Goal: Task Accomplishment & Management: Complete application form

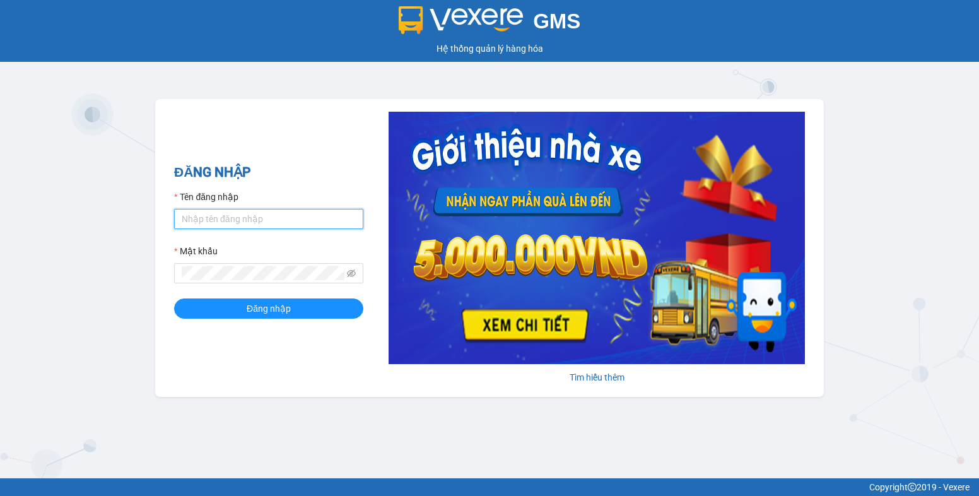
type input "tqchinh.phiethoc"
click at [264, 245] on div "Mật khẩu" at bounding box center [268, 253] width 189 height 19
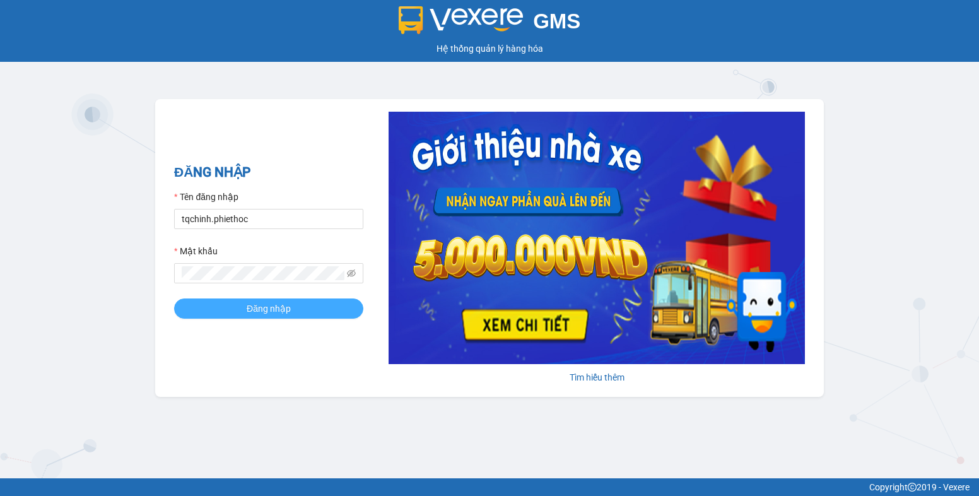
click at [269, 307] on span "Đăng nhập" at bounding box center [269, 309] width 44 height 14
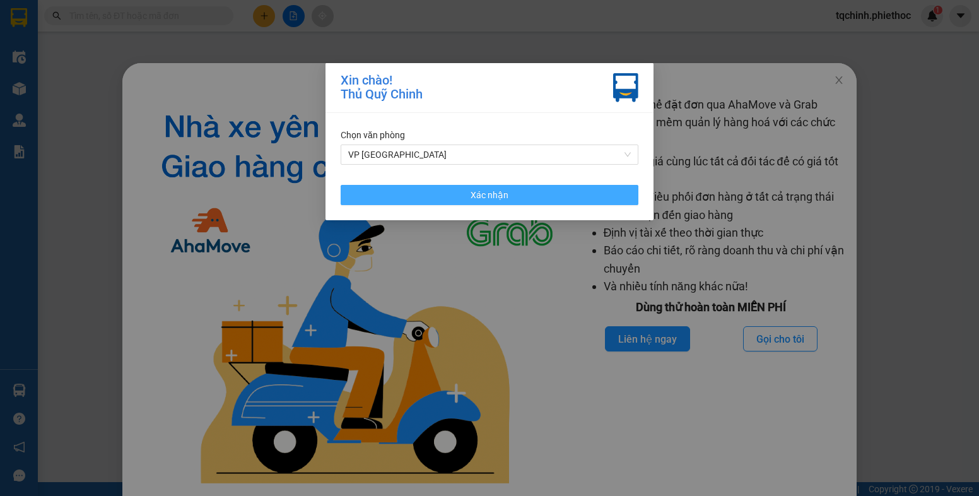
click at [538, 192] on button "Xác nhận" at bounding box center [490, 195] width 298 height 20
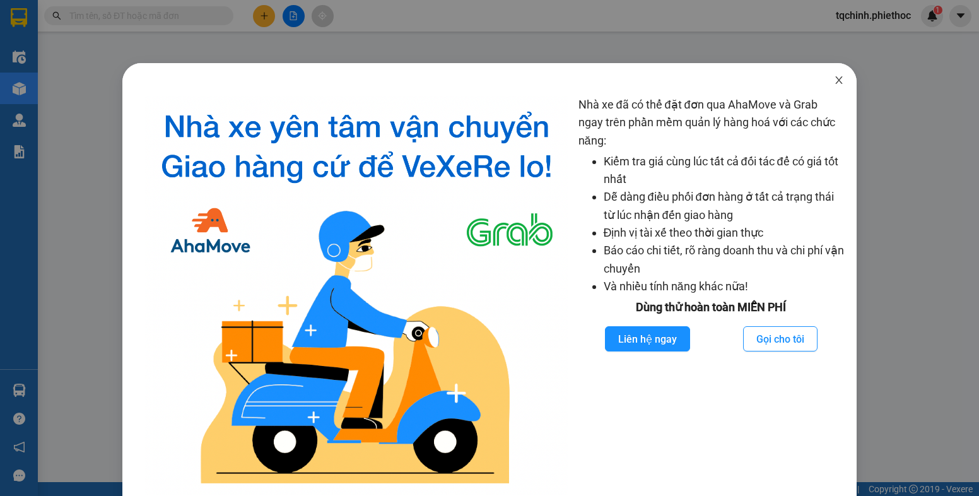
click at [835, 79] on icon "close" at bounding box center [838, 80] width 7 height 8
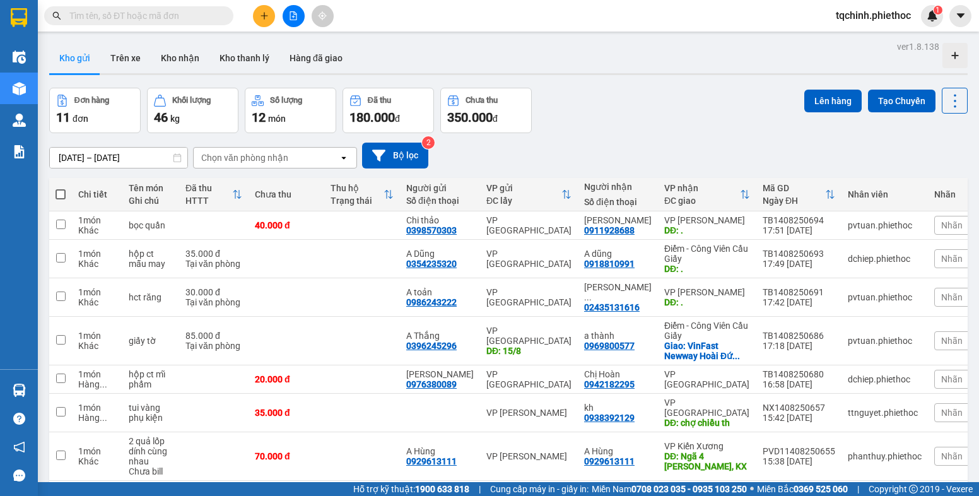
click at [167, 10] on input "text" at bounding box center [143, 16] width 149 height 14
paste input "BHB2707250941"
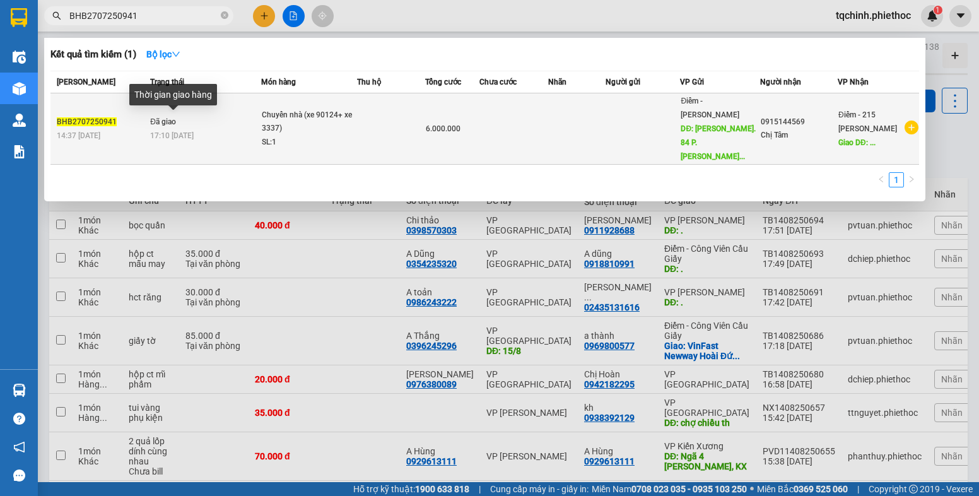
type input "BHB2707250941"
click at [175, 131] on span "17:10 [DATE]" at bounding box center [172, 135] width 44 height 9
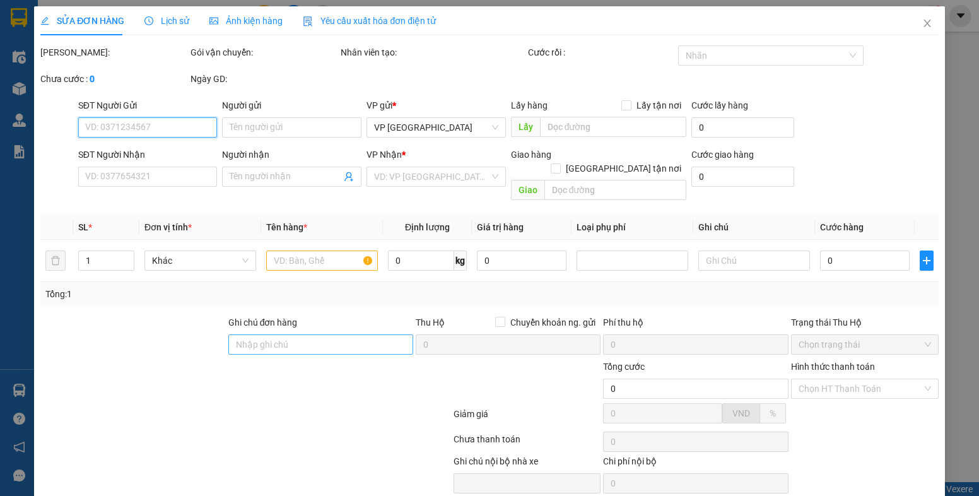
type input "[PERSON_NAME]. 84 P. [PERSON_NAME], Giảng Võ, [GEOGRAPHIC_DATA], [GEOGRAPHIC_DA…"
type input "0915144569"
type input "Chị Tâm"
type input "..."
type input "6.000.000"
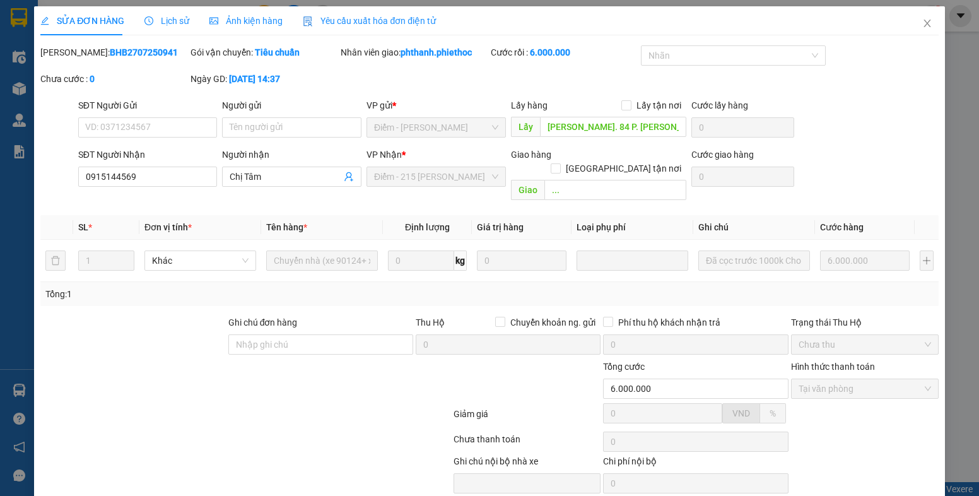
click at [263, 23] on span "Ảnh kiện hàng" at bounding box center [246, 21] width 73 height 10
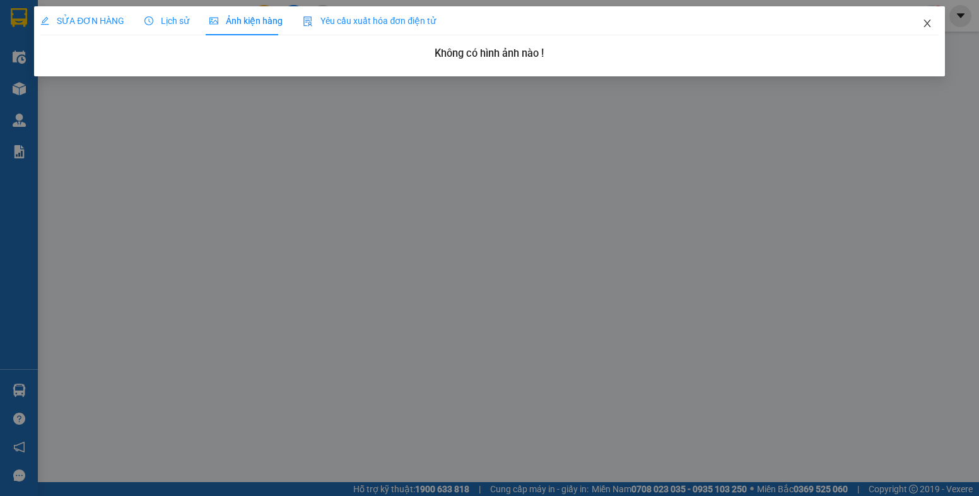
click at [928, 27] on icon "close" at bounding box center [928, 23] width 10 height 10
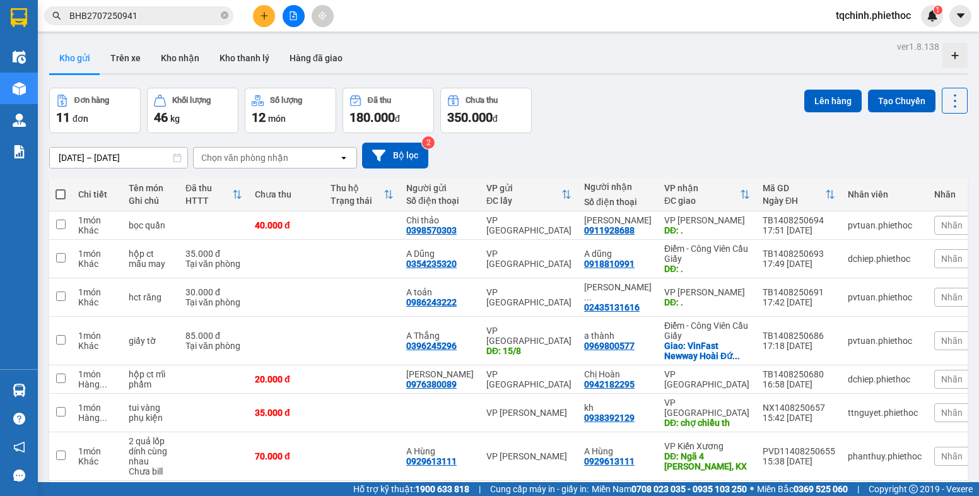
click at [160, 18] on input "BHB2707250941" at bounding box center [143, 16] width 149 height 14
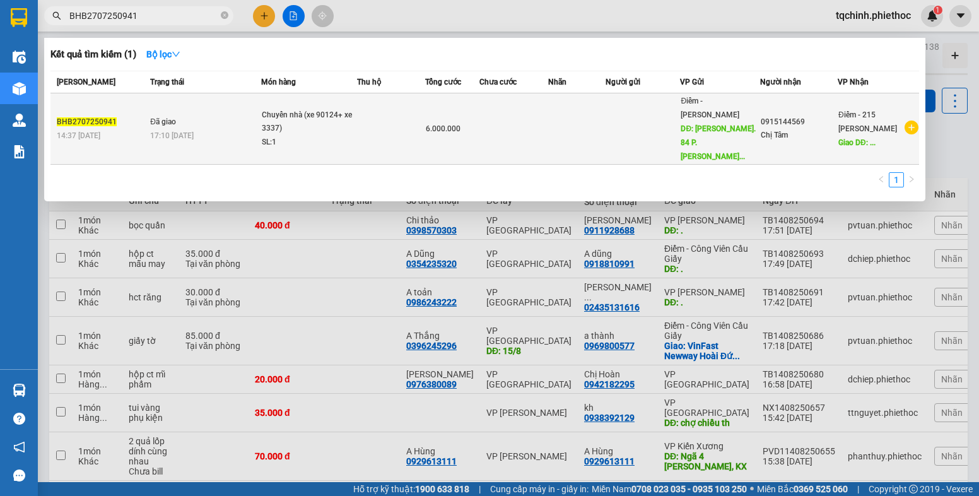
click at [578, 114] on td at bounding box center [576, 128] width 57 height 71
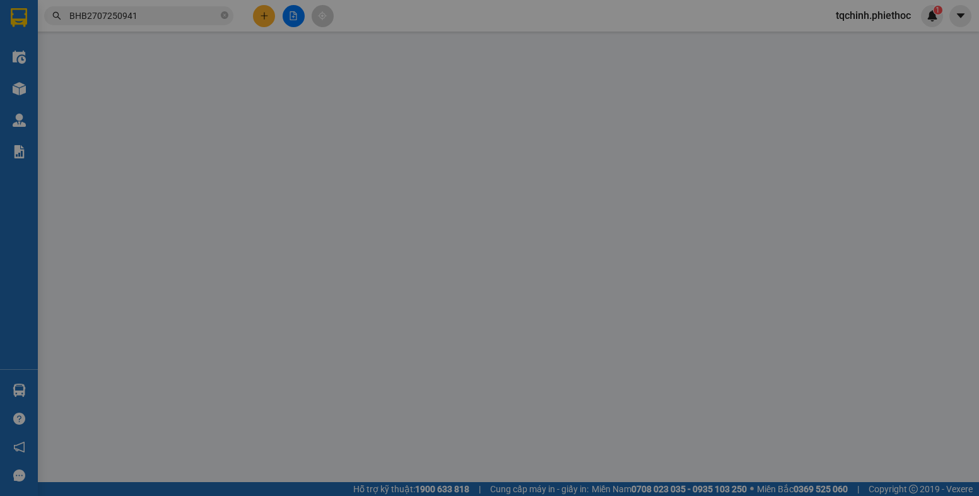
type input "Ng. 84 P. Ngọc Khánh, Giảng Võ, Ba Đình, Hà Nội, Việt Nam"
type input "0915144569"
type input "Chị Tâm"
type input "..."
type input "6.000.000"
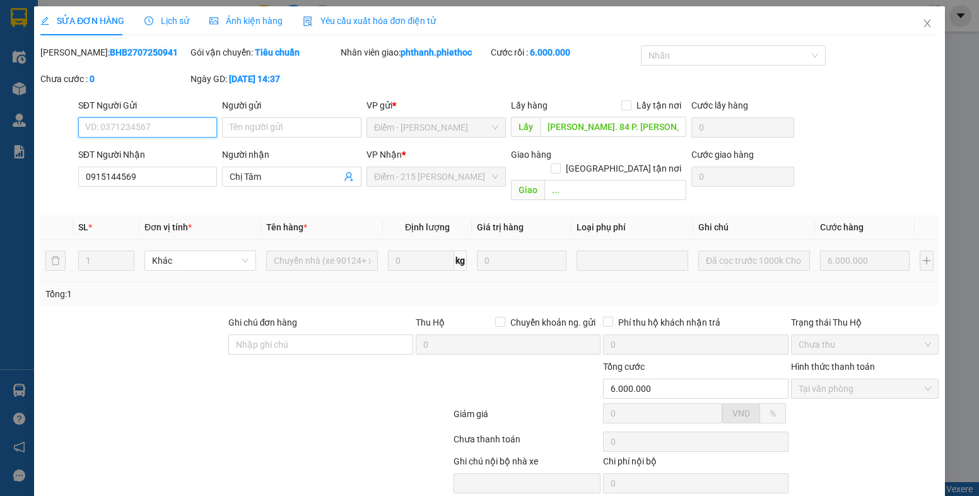
scroll to position [38, 0]
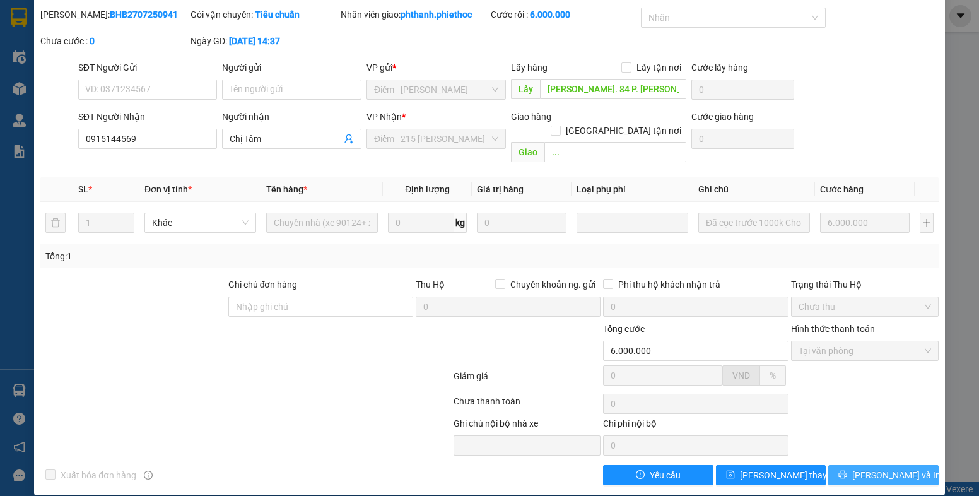
click at [890, 468] on span "Lưu và In" at bounding box center [897, 475] width 88 height 14
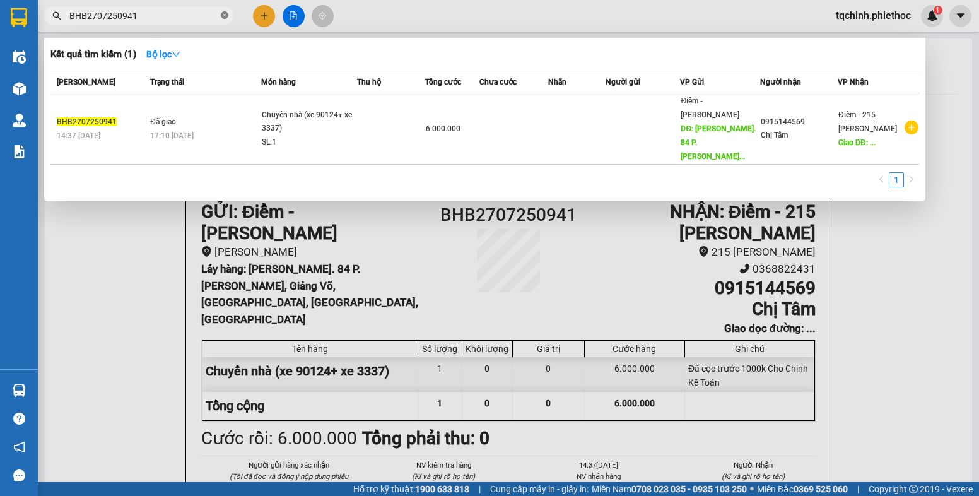
click at [223, 16] on icon "close-circle" at bounding box center [225, 15] width 8 height 8
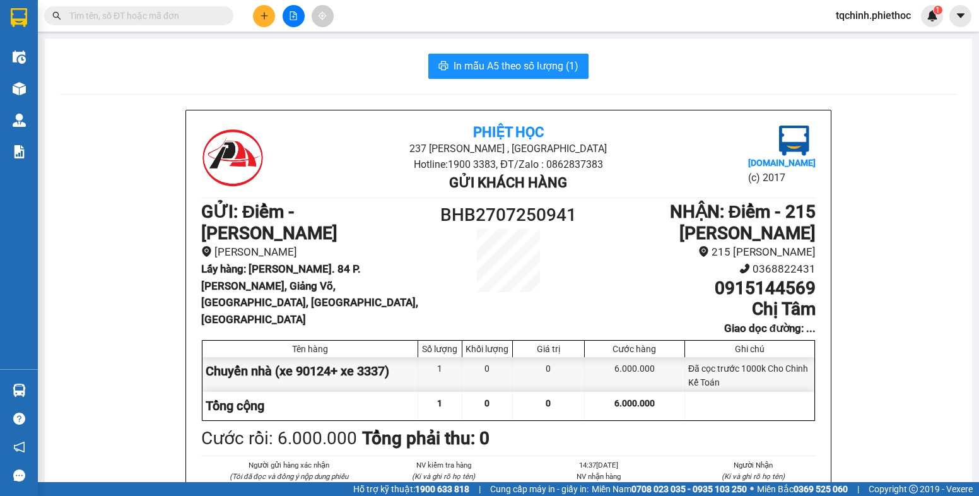
click at [187, 14] on input "text" at bounding box center [143, 16] width 149 height 14
paste input "BHB2707250941"
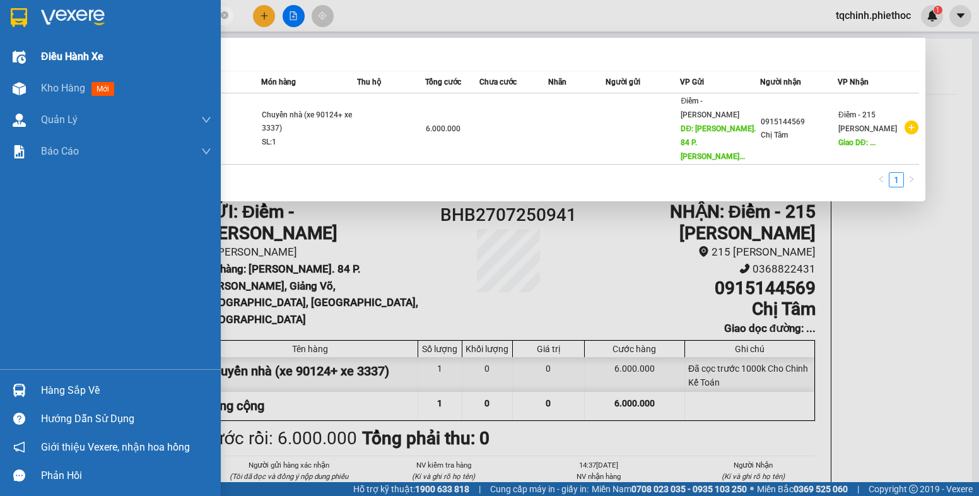
type input "BHB2707250941"
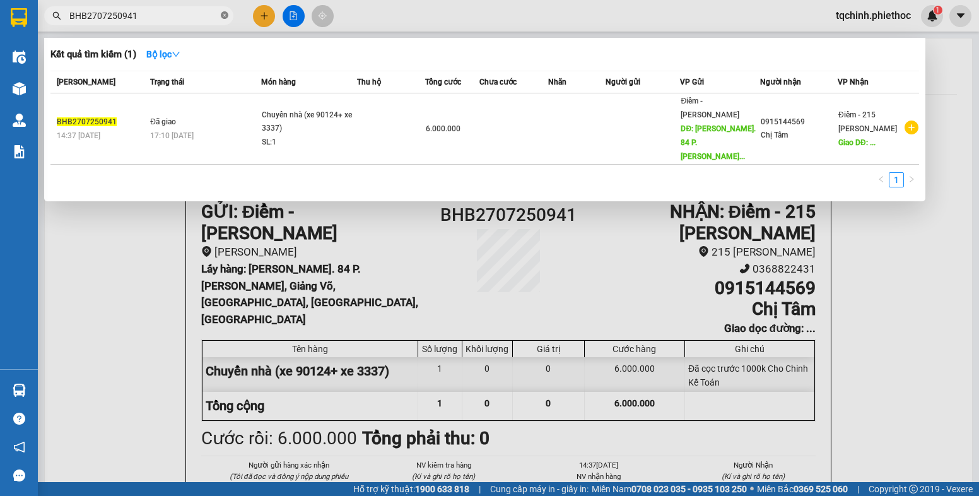
click at [221, 14] on icon "close-circle" at bounding box center [225, 15] width 8 height 8
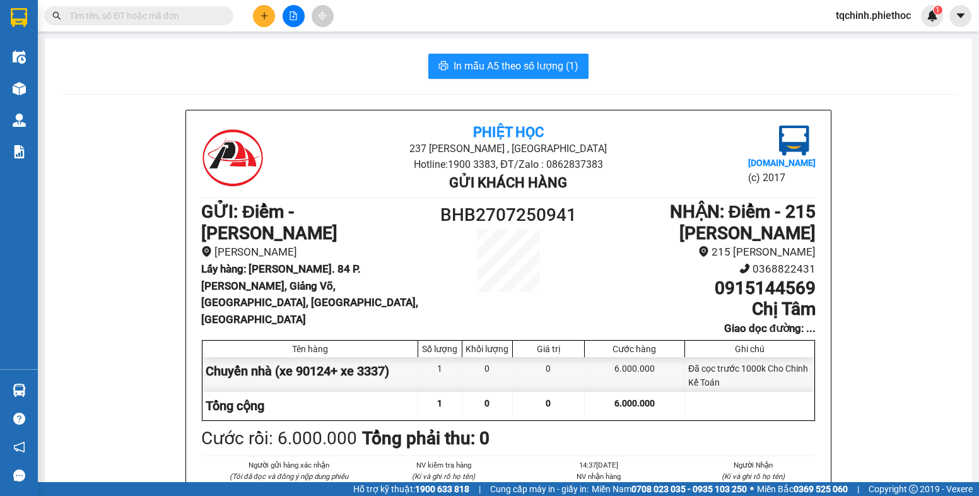
click at [214, 13] on input "text" at bounding box center [143, 16] width 149 height 14
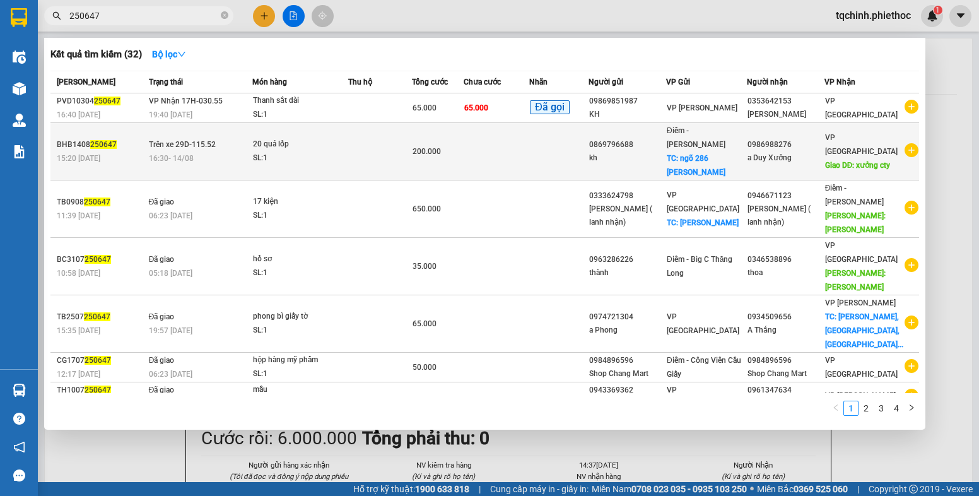
type input "250647"
click at [174, 154] on span "16:30 - 14/08" at bounding box center [171, 158] width 45 height 9
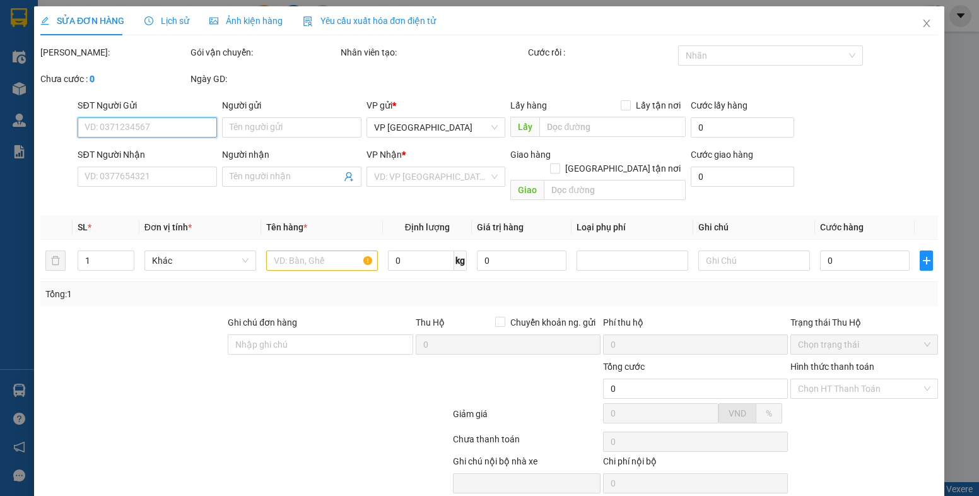
type input "0869796688"
type input "kh"
checkbox input "true"
type input "ngõ 286 nguyễn xiển"
type input "0986988276"
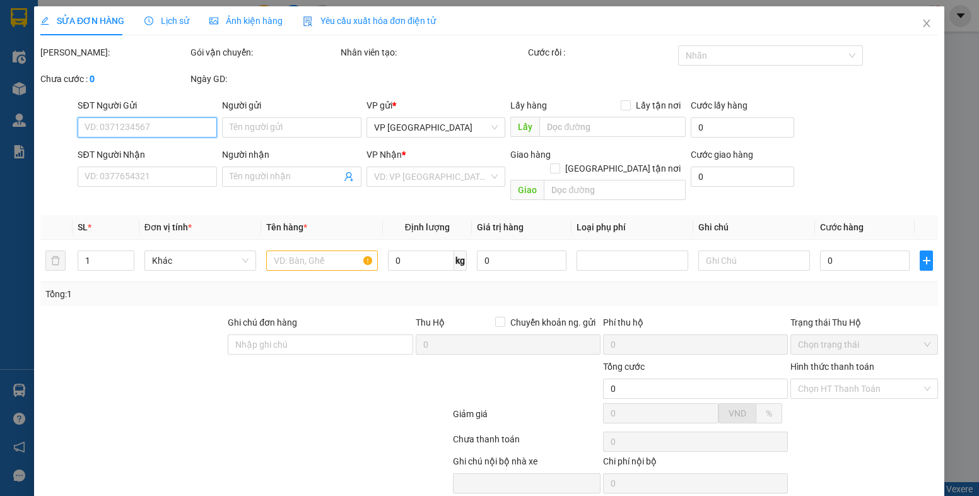
type input "a Duy Xưởng"
type input "xưởng cty"
type input "200.000"
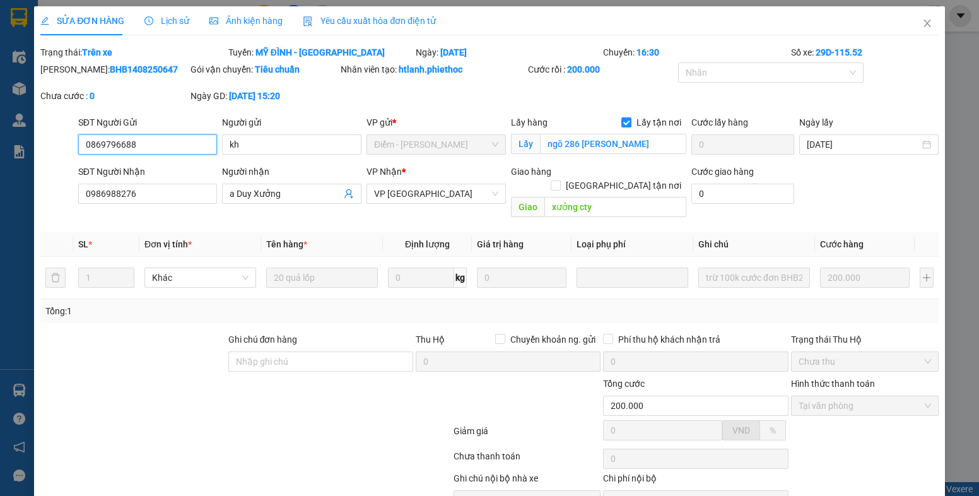
scroll to position [55, 0]
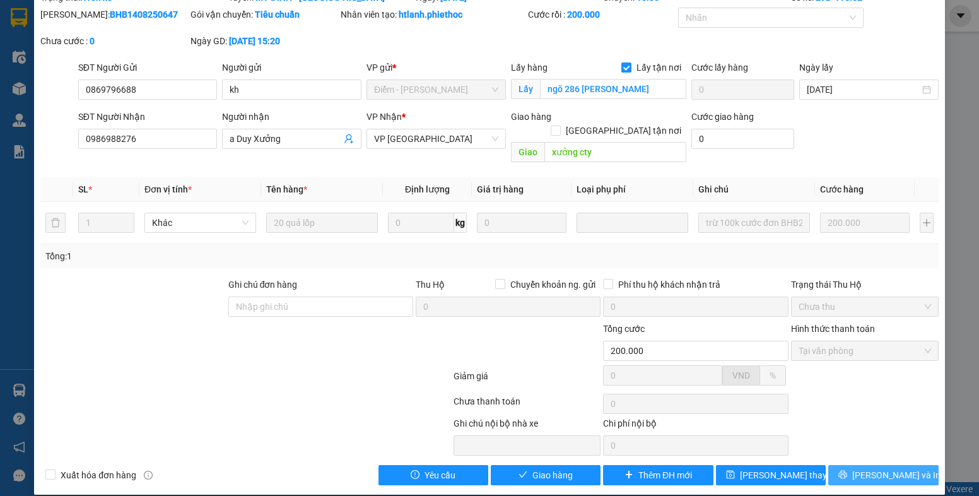
click at [889, 468] on span "Lưu và In" at bounding box center [897, 475] width 88 height 14
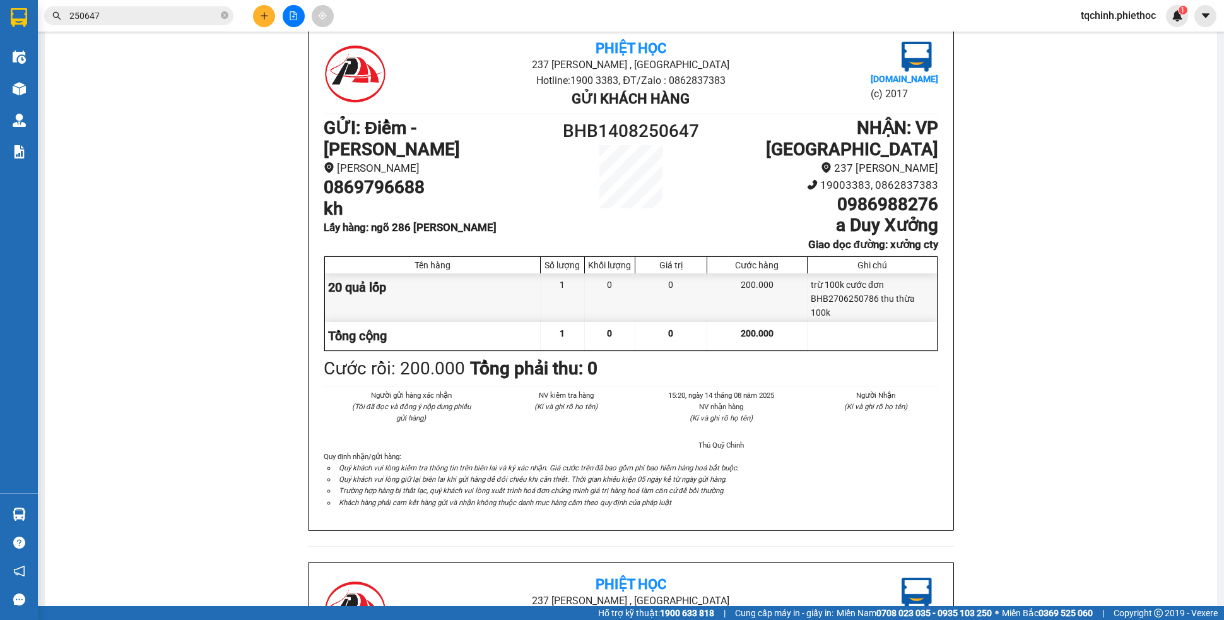
scroll to position [5, 0]
